Goal: Task Accomplishment & Management: Complete application form

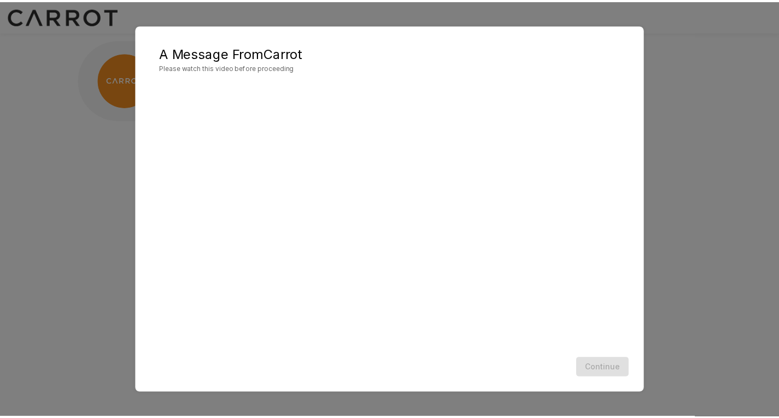
scroll to position [1, 0]
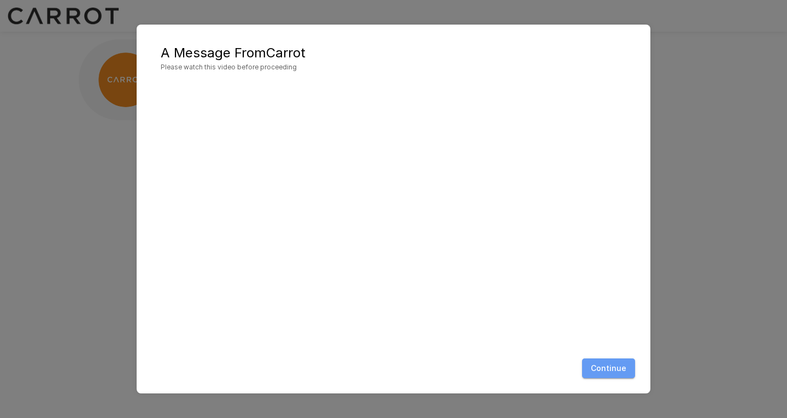
click at [612, 365] on button "Continue" at bounding box center [608, 369] width 53 height 20
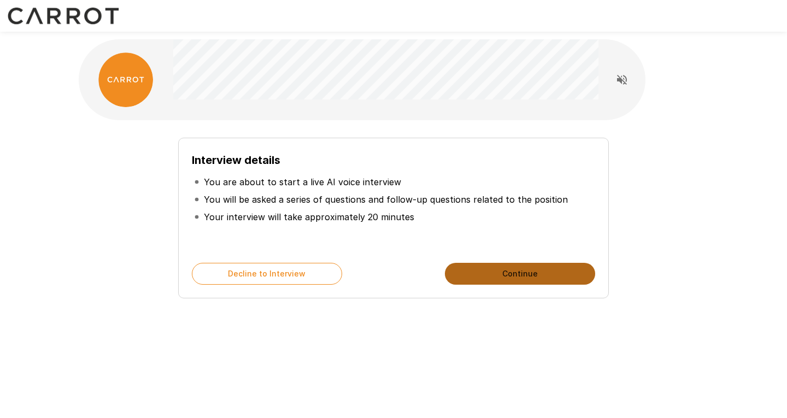
click at [508, 280] on button "Continue" at bounding box center [520, 274] width 150 height 22
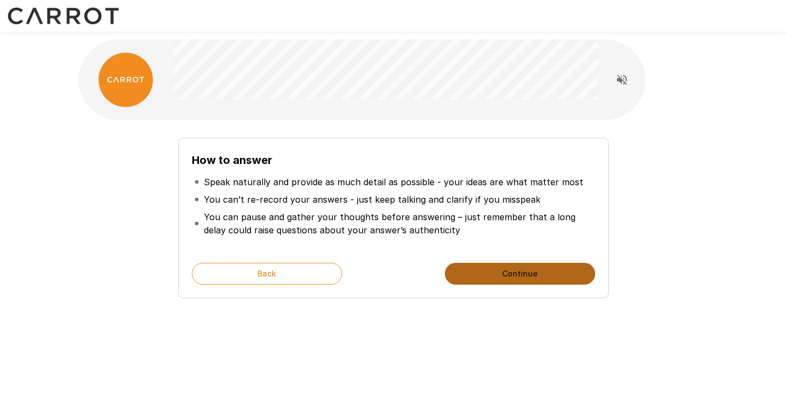
click at [512, 280] on button "Continue" at bounding box center [520, 274] width 150 height 22
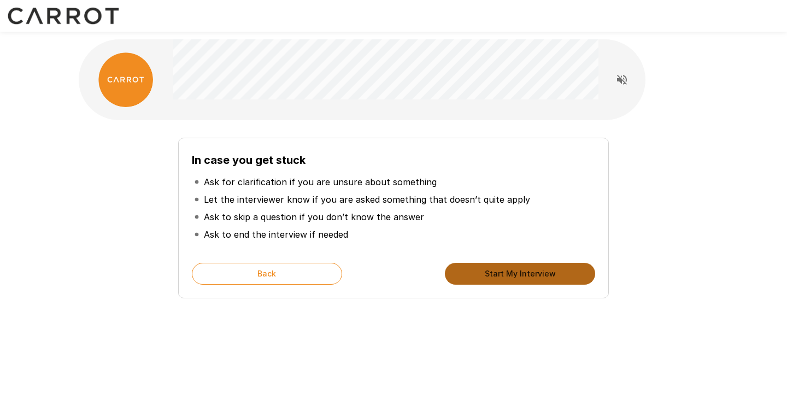
click at [506, 279] on button "Start My Interview" at bounding box center [520, 274] width 150 height 22
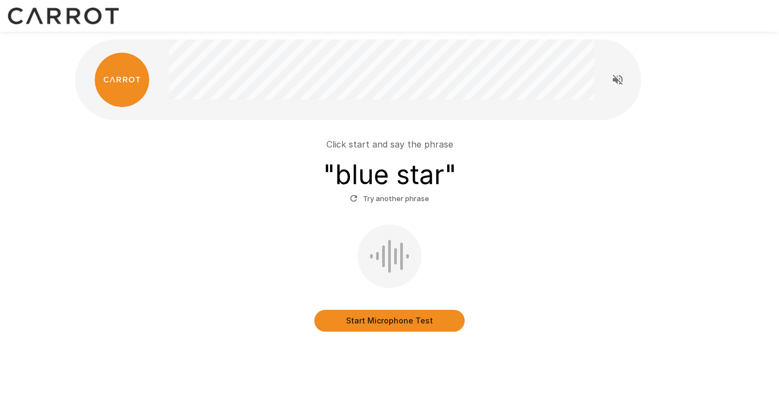
click at [383, 263] on div at bounding box center [383, 256] width 3 height 22
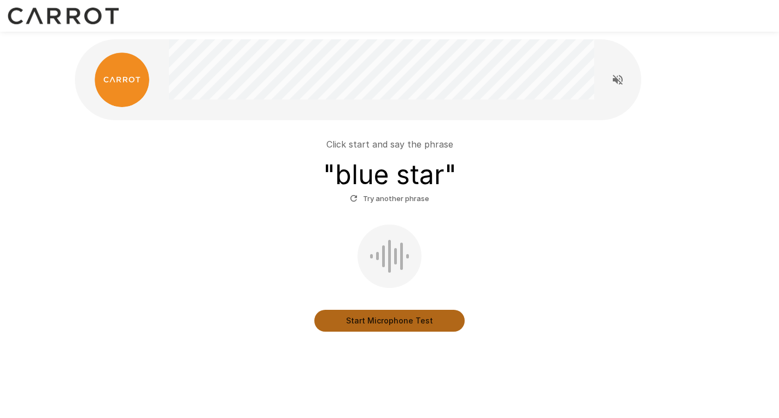
click at [407, 318] on button "Start Microphone Test" at bounding box center [389, 321] width 150 height 22
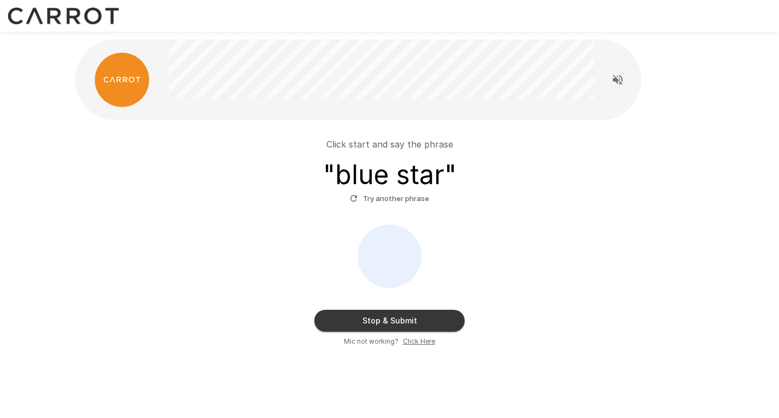
click at [411, 319] on button "Stop & Submit" at bounding box center [389, 321] width 150 height 22
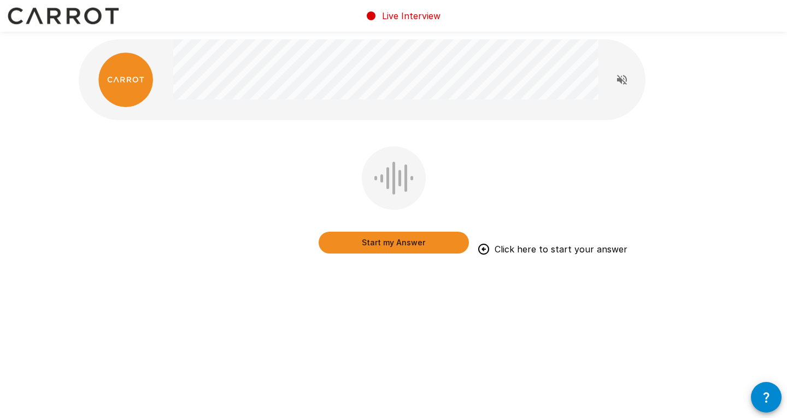
click at [407, 242] on button "Start my Answer" at bounding box center [394, 243] width 150 height 22
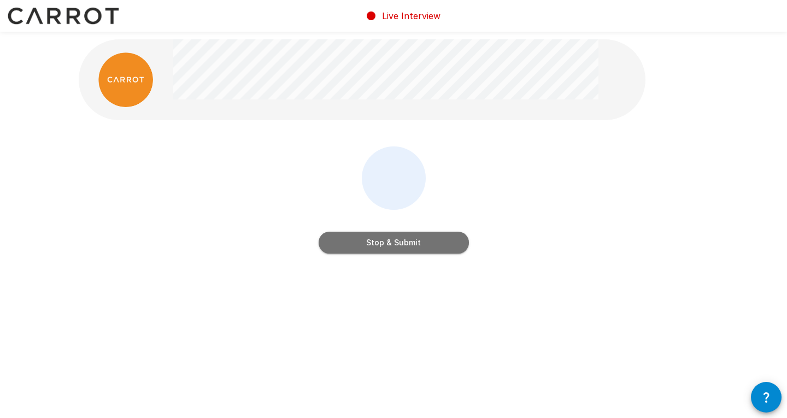
click at [411, 245] on button "Stop & Submit" at bounding box center [394, 243] width 150 height 22
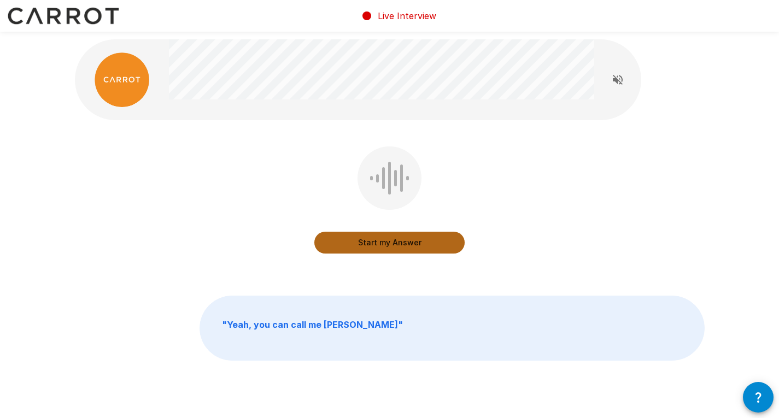
click at [411, 245] on button "Start my Answer" at bounding box center [389, 243] width 150 height 22
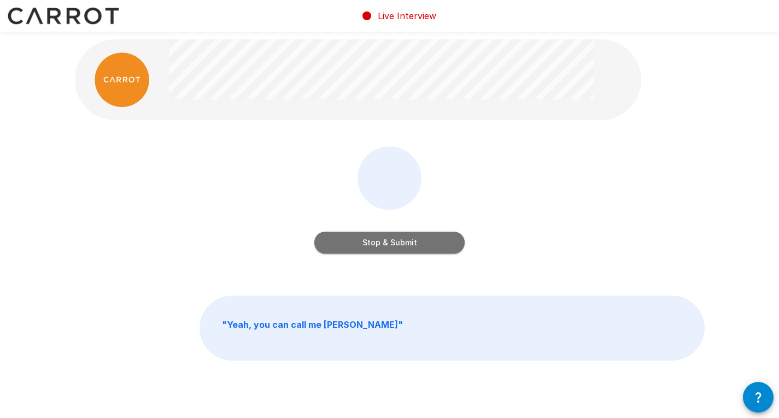
click at [411, 245] on button "Stop & Submit" at bounding box center [389, 243] width 150 height 22
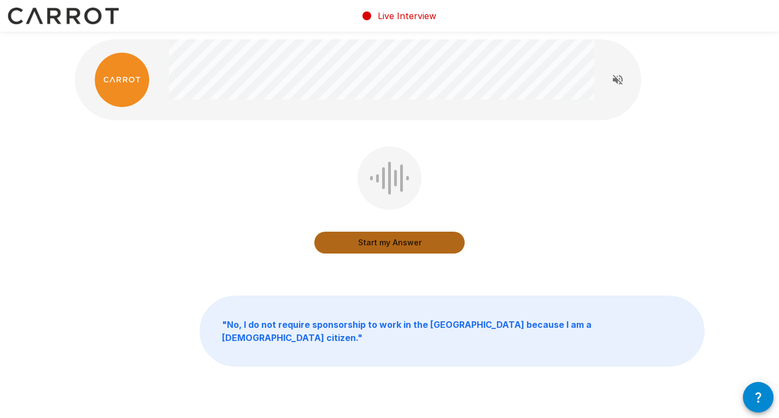
click at [411, 245] on button "Start my Answer" at bounding box center [389, 243] width 150 height 22
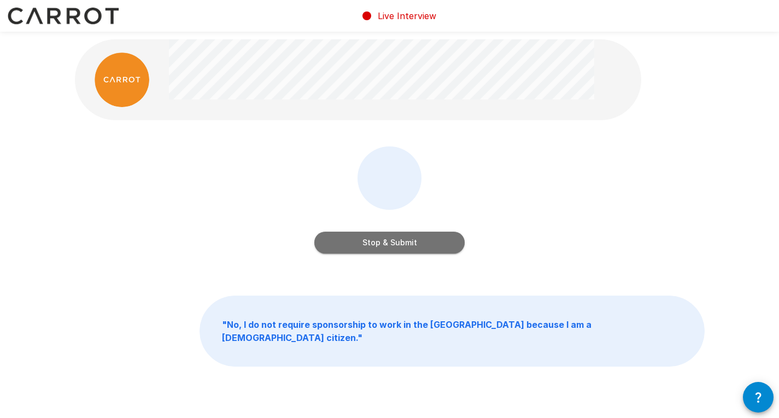
click at [411, 245] on button "Stop & Submit" at bounding box center [389, 243] width 150 height 22
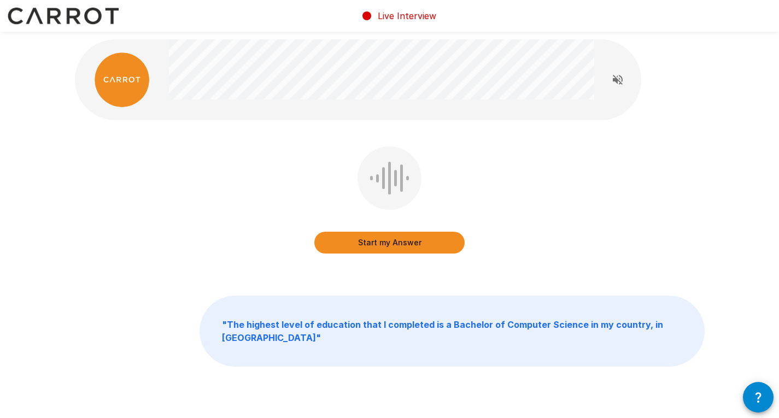
click at [411, 245] on button "Start my Answer" at bounding box center [389, 243] width 150 height 22
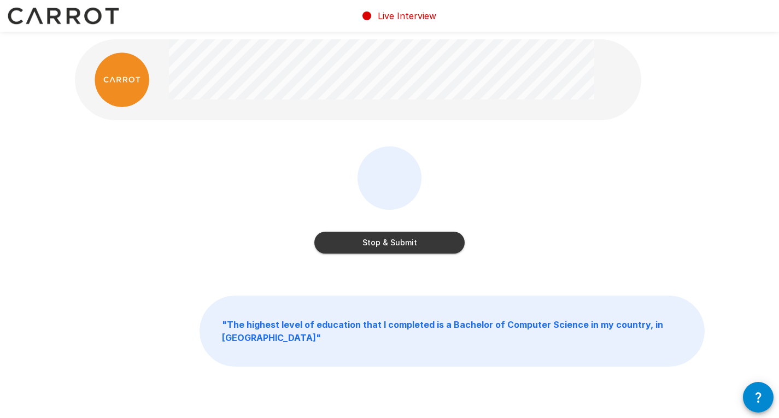
click at [411, 245] on button "Stop & Submit" at bounding box center [389, 243] width 150 height 22
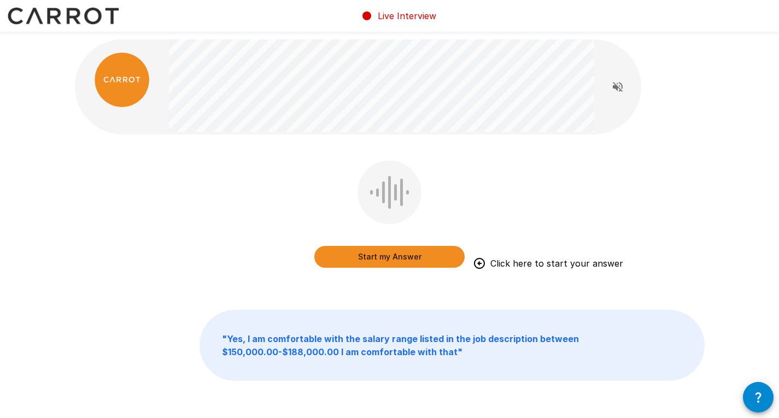
click at [399, 256] on button "Start my Answer" at bounding box center [389, 257] width 150 height 22
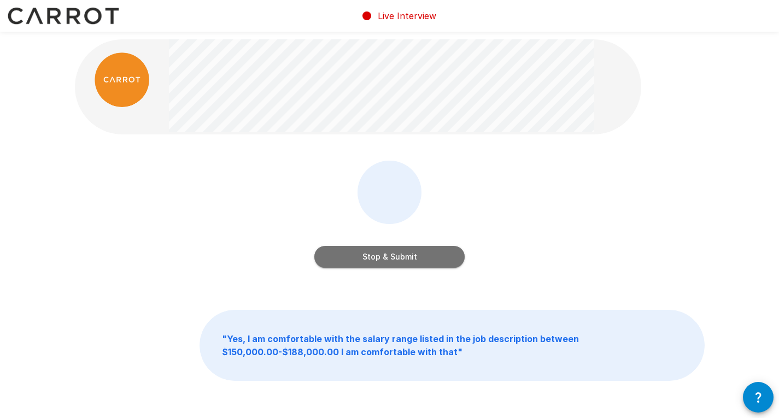
click at [399, 256] on button "Stop & Submit" at bounding box center [389, 257] width 150 height 22
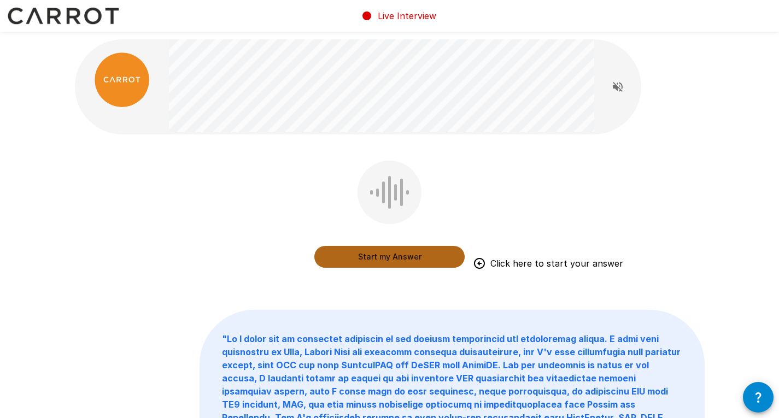
click at [399, 256] on button "Start my Answer" at bounding box center [389, 257] width 150 height 22
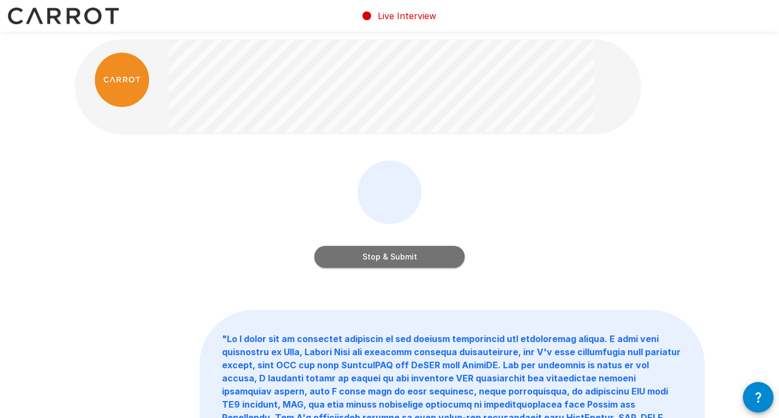
click at [399, 256] on button "Stop & Submit" at bounding box center [389, 257] width 150 height 22
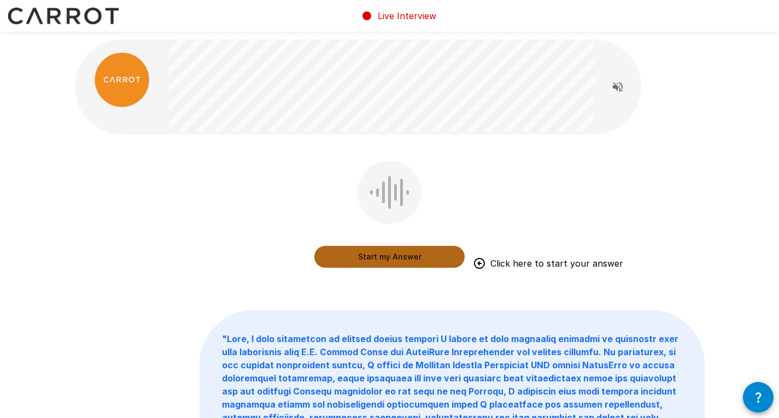
click at [399, 255] on button "Start my Answer" at bounding box center [389, 257] width 150 height 22
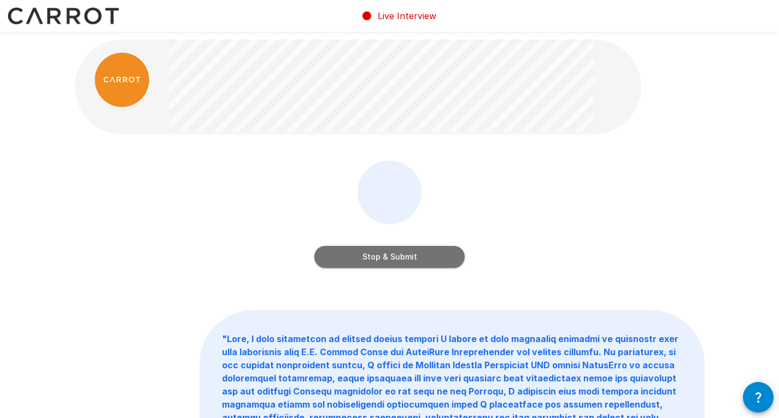
click at [399, 255] on button "Stop & Submit" at bounding box center [389, 257] width 150 height 22
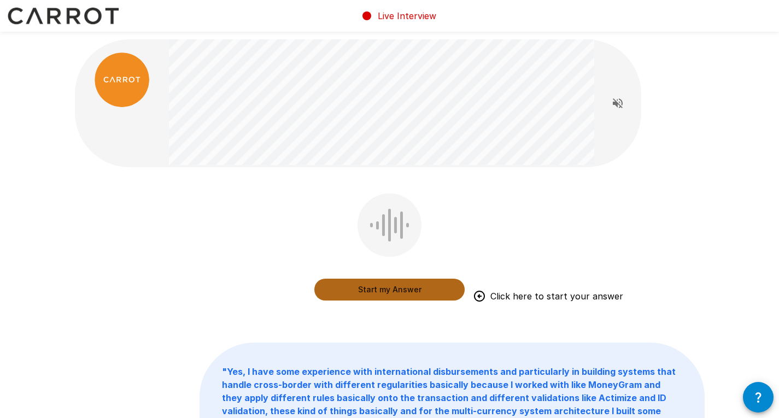
click at [420, 288] on button "Start my Answer" at bounding box center [389, 290] width 150 height 22
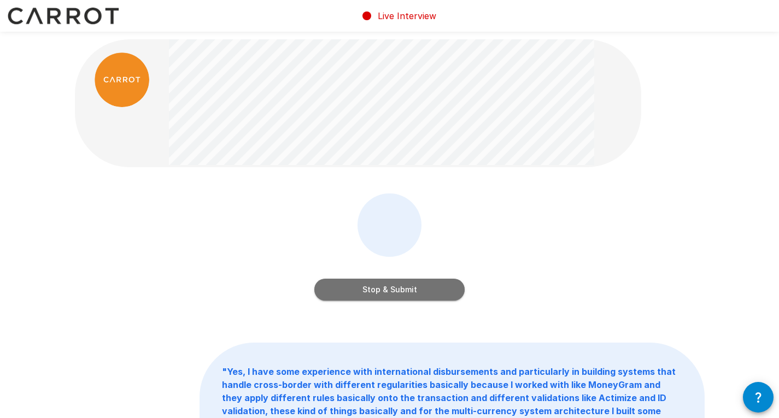
click at [389, 291] on button "Stop & Submit" at bounding box center [389, 290] width 150 height 22
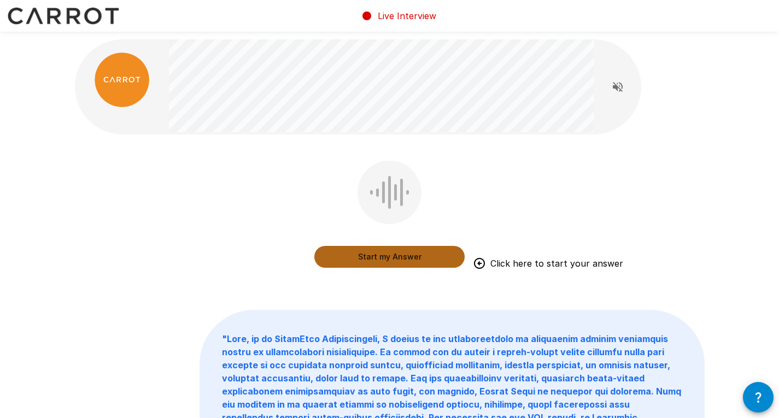
click at [424, 260] on button "Start my Answer" at bounding box center [389, 257] width 150 height 22
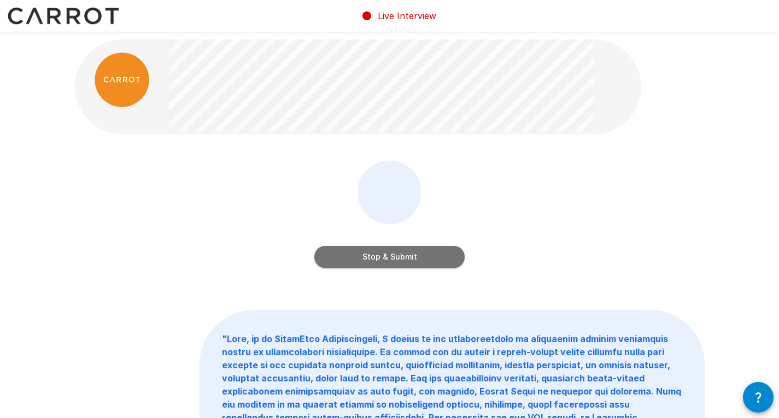
click at [402, 263] on button "Stop & Submit" at bounding box center [389, 257] width 150 height 22
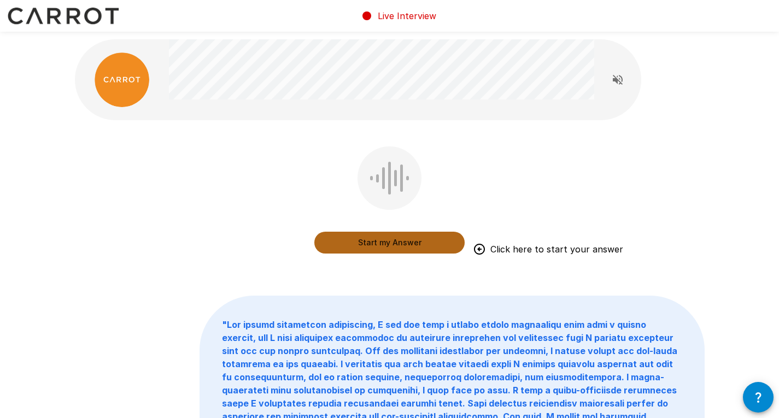
click at [390, 246] on button "Start my Answer" at bounding box center [389, 243] width 150 height 22
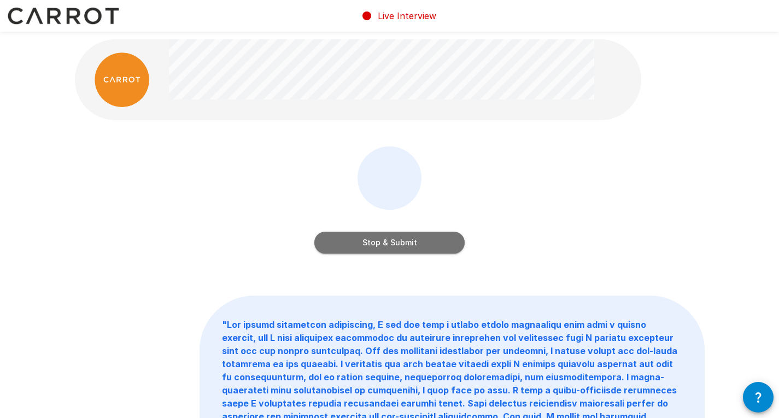
click at [416, 249] on button "Stop & Submit" at bounding box center [389, 243] width 150 height 22
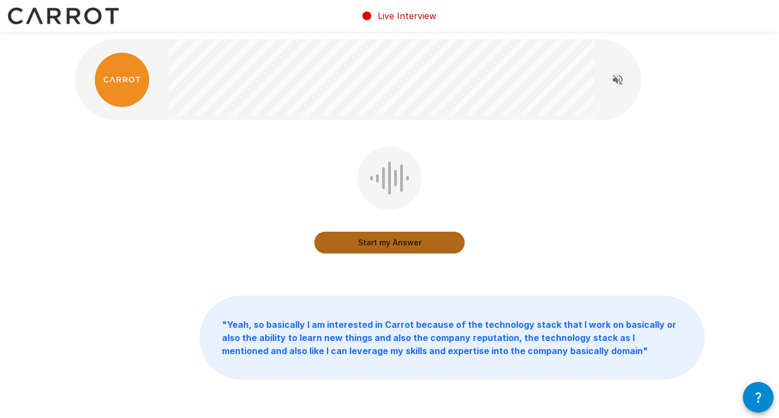
click at [416, 249] on button "Start my Answer" at bounding box center [389, 243] width 150 height 22
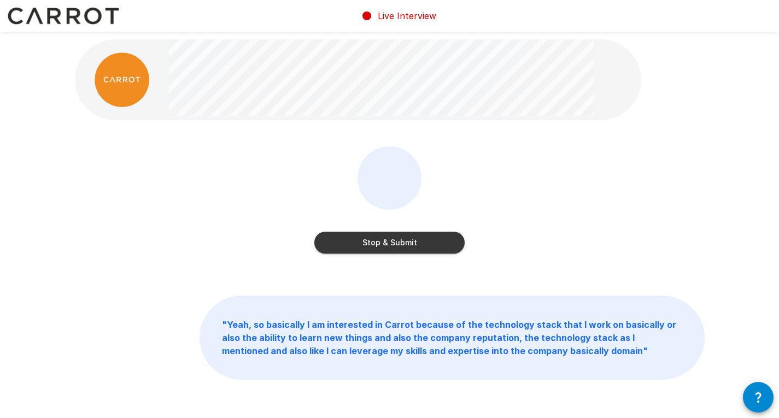
click at [416, 249] on button "Stop & Submit" at bounding box center [389, 243] width 150 height 22
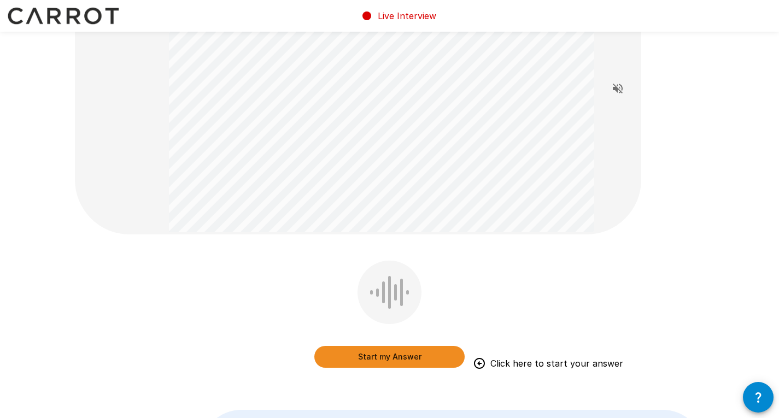
scroll to position [98, 0]
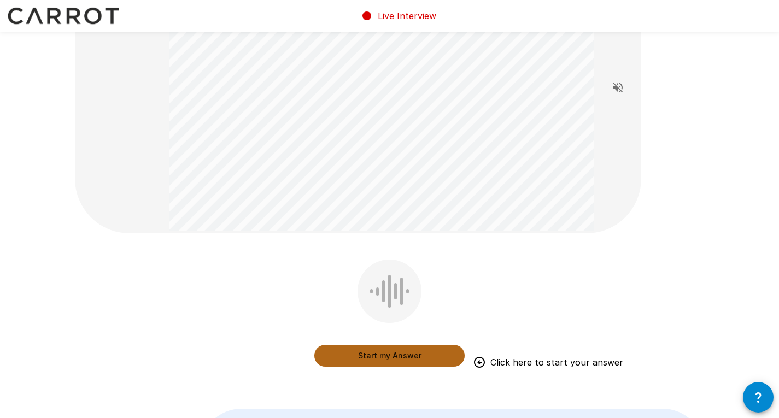
click at [435, 356] on button "Start my Answer" at bounding box center [389, 356] width 150 height 22
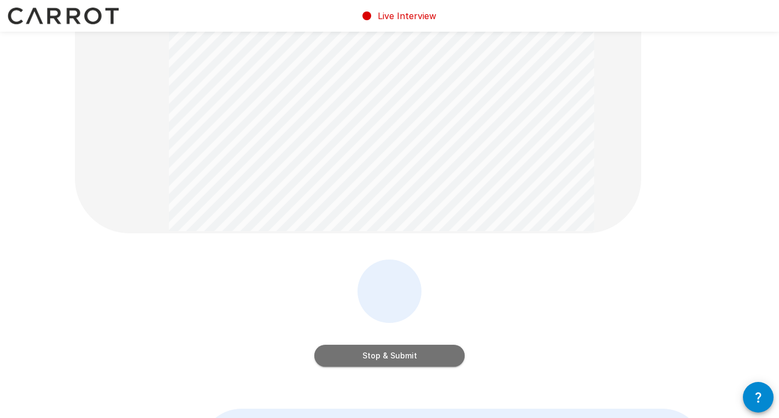
click at [435, 356] on button "Stop & Submit" at bounding box center [389, 356] width 150 height 22
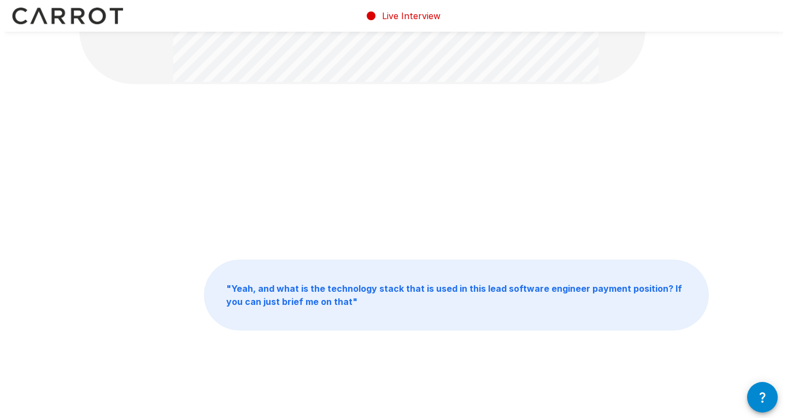
scroll to position [0, 0]
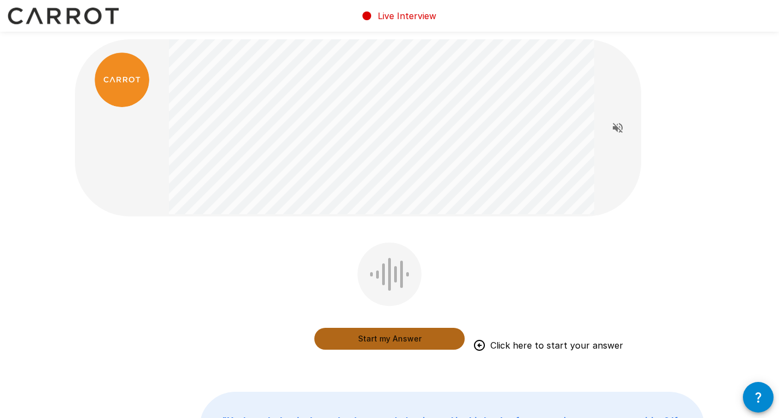
click at [401, 338] on button "Start my Answer" at bounding box center [389, 339] width 150 height 22
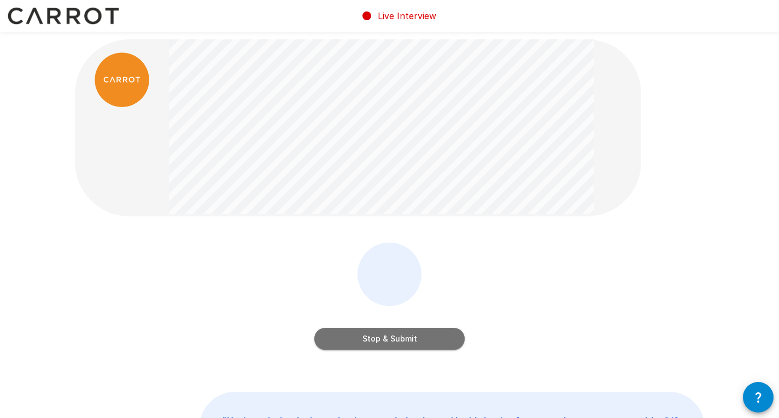
click at [401, 338] on button "Stop & Submit" at bounding box center [389, 339] width 150 height 22
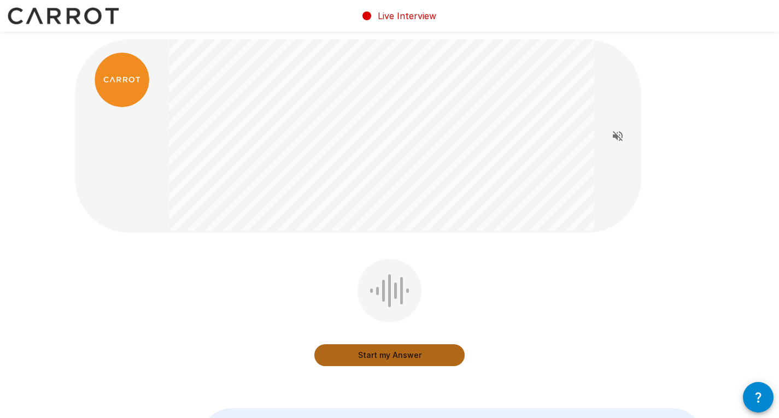
click at [396, 355] on button "Start my Answer" at bounding box center [389, 355] width 150 height 22
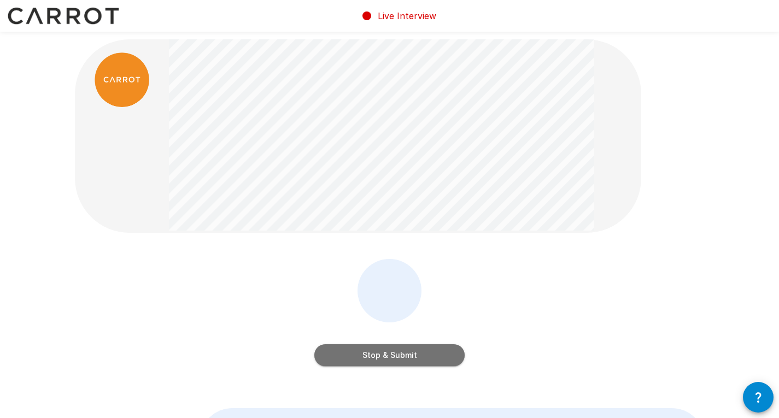
click at [396, 355] on button "Stop & Submit" at bounding box center [389, 355] width 150 height 22
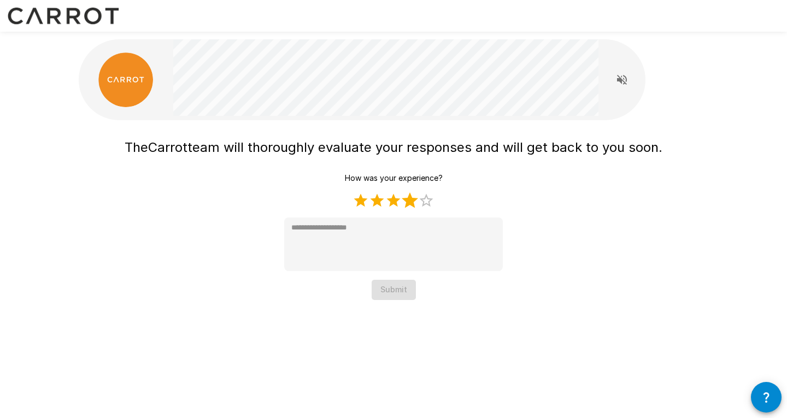
click at [409, 199] on label "4 Stars" at bounding box center [410, 200] width 16 height 16
type textarea "*"
click at [400, 286] on button "Submit" at bounding box center [394, 290] width 44 height 20
